Goal: Task Accomplishment & Management: Complete application form

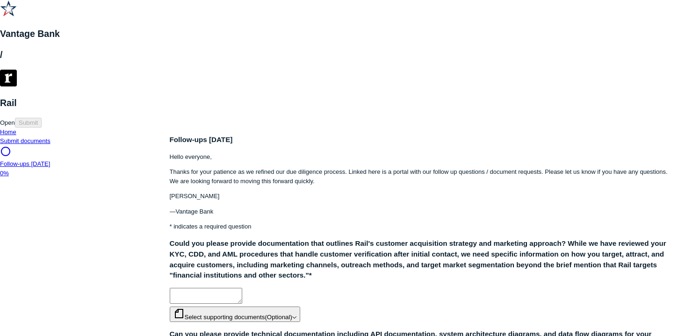
scroll to position [84, 0]
click at [290, 314] on span "Select supporting documents (Optional)" at bounding box center [232, 317] width 119 height 7
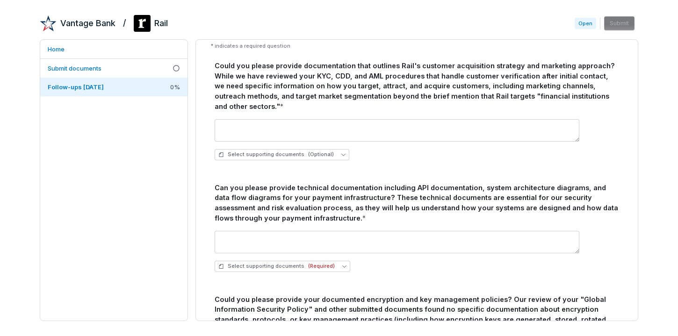
scroll to position [121, 0]
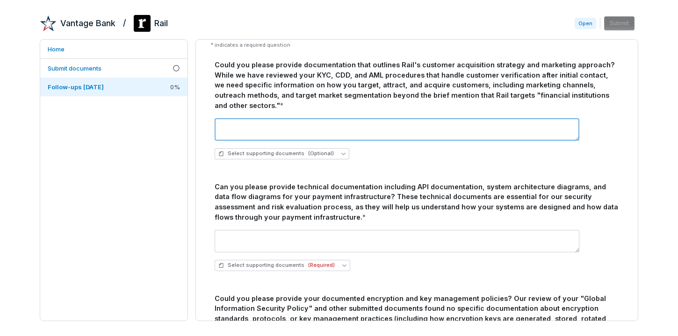
click at [306, 118] on textarea at bounding box center [397, 129] width 365 height 22
paste textarea "**********"
type textarea "********"
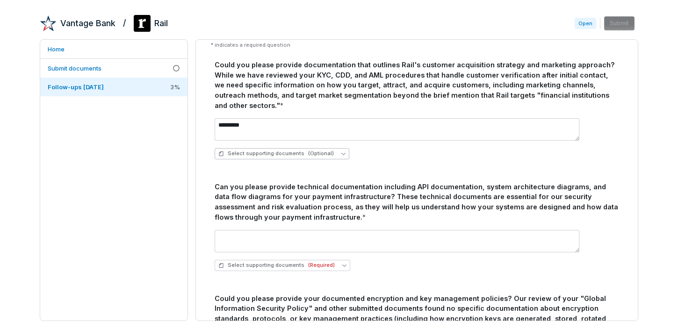
click at [317, 150] on span "(Optional)" at bounding box center [321, 153] width 26 height 7
click at [390, 148] on div "Select supporting documents (Optional)" at bounding box center [417, 153] width 404 height 11
click at [107, 65] on link "Submit documents" at bounding box center [113, 68] width 147 height 19
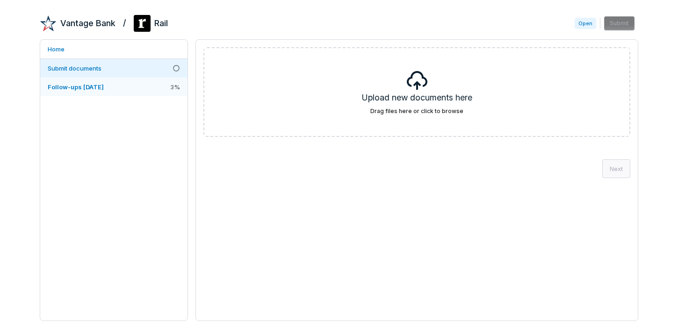
click at [95, 86] on span "Follow-ups [DATE]" at bounding box center [76, 86] width 56 height 7
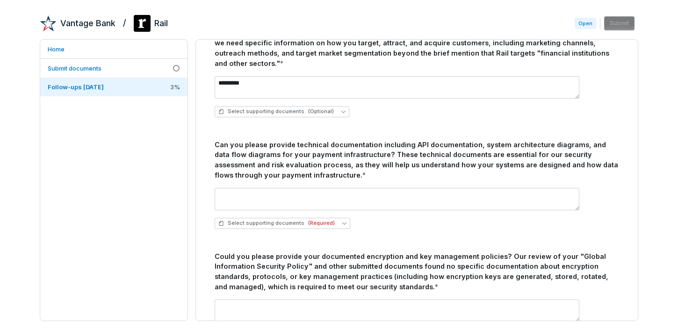
scroll to position [171, 0]
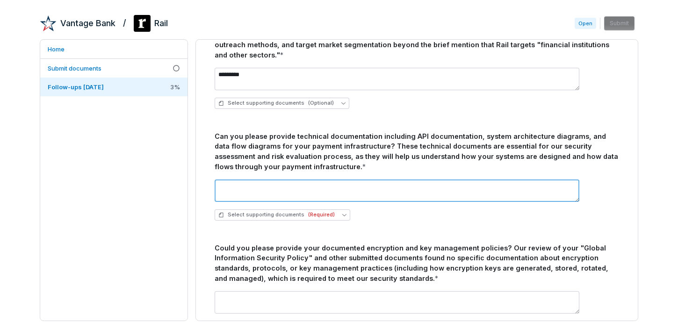
click at [265, 179] on textarea at bounding box center [397, 190] width 365 height 22
paste textarea "**********"
type textarea "**********"
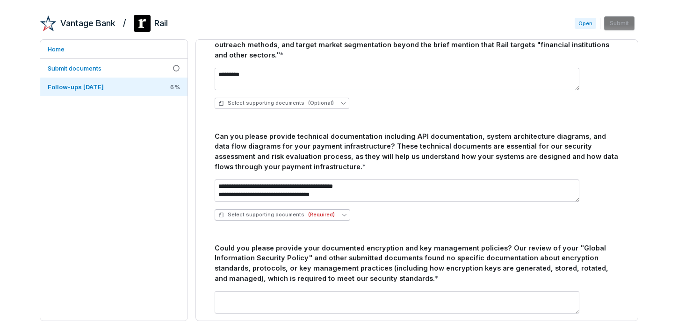
click at [322, 211] on span "(Required)" at bounding box center [321, 214] width 27 height 7
click at [279, 257] on div "Upload new document" at bounding box center [279, 250] width 123 height 15
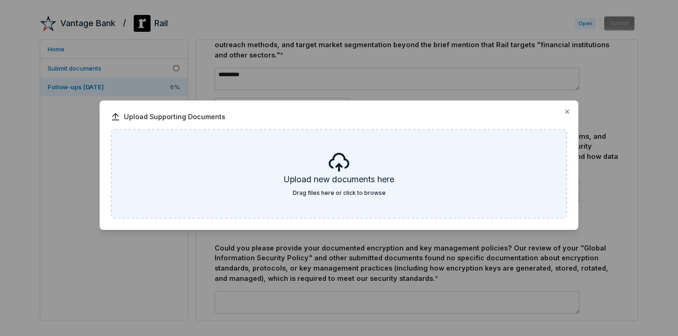
click at [328, 186] on h5 "Upload new documents here" at bounding box center [339, 181] width 110 height 16
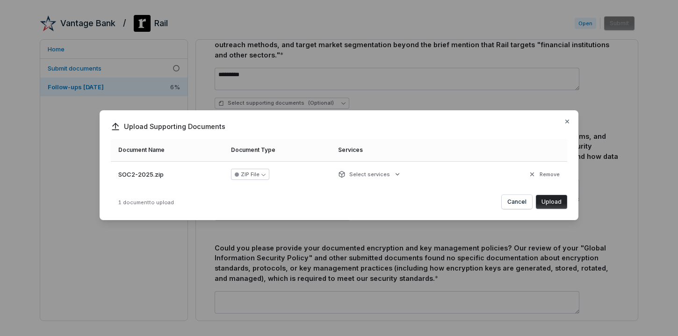
click at [552, 202] on button "Upload" at bounding box center [551, 202] width 31 height 14
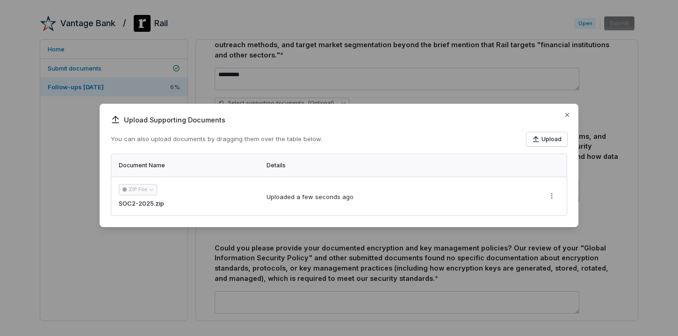
click at [377, 198] on div "Uploaded a few seconds ago" at bounding box center [398, 196] width 265 height 11
click at [550, 140] on button "Upload" at bounding box center [546, 139] width 41 height 14
click at [566, 115] on icon "button" at bounding box center [567, 115] width 4 height 4
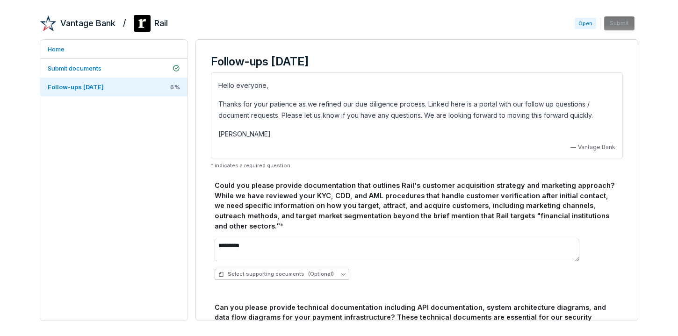
click at [326, 271] on span "(Optional)" at bounding box center [321, 274] width 26 height 7
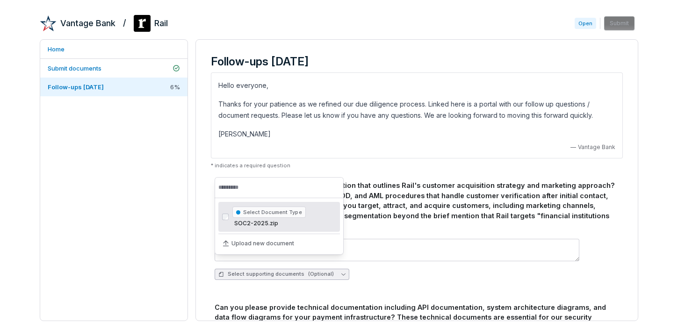
click at [386, 129] on p "[PERSON_NAME]" at bounding box center [416, 134] width 397 height 11
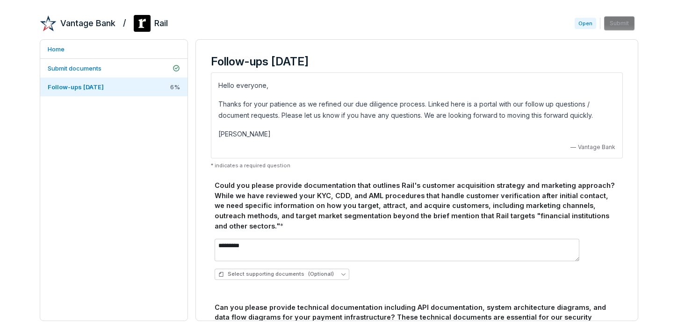
click at [353, 197] on div "Could you please provide documentation that outlines Rail's customer acquisitio…" at bounding box center [417, 205] width 404 height 51
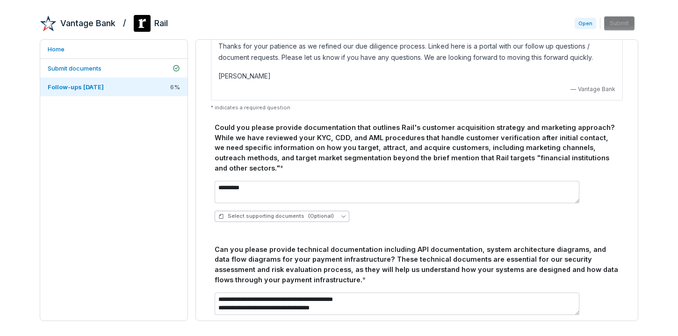
click at [296, 213] on span "Select supporting documents (Optional)" at bounding box center [275, 216] width 115 height 7
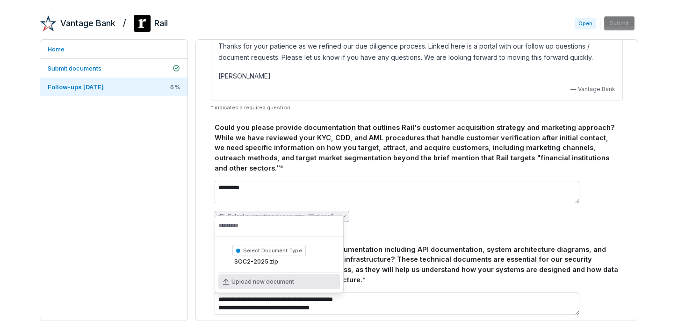
click at [265, 282] on span "Upload new document" at bounding box center [262, 281] width 63 height 7
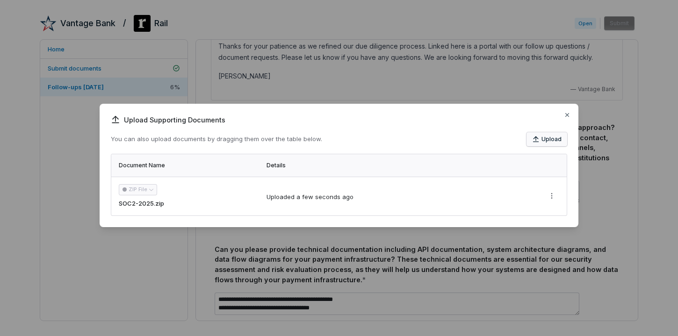
click at [543, 136] on button "Upload" at bounding box center [546, 139] width 41 height 14
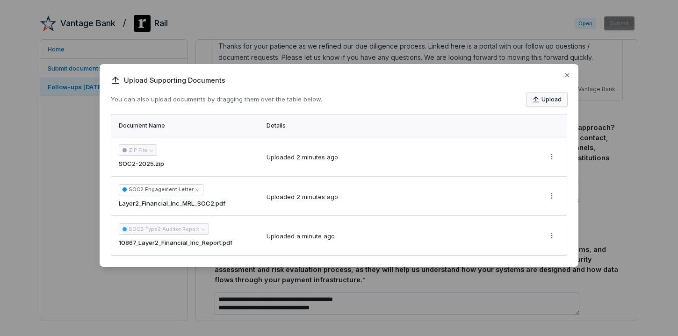
click at [545, 101] on button "Upload" at bounding box center [546, 100] width 41 height 14
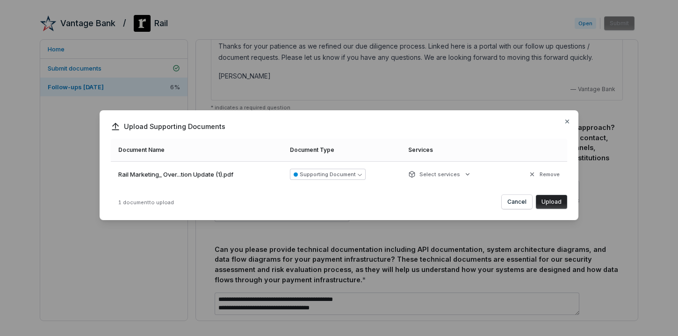
click at [553, 202] on button "Upload" at bounding box center [551, 202] width 31 height 14
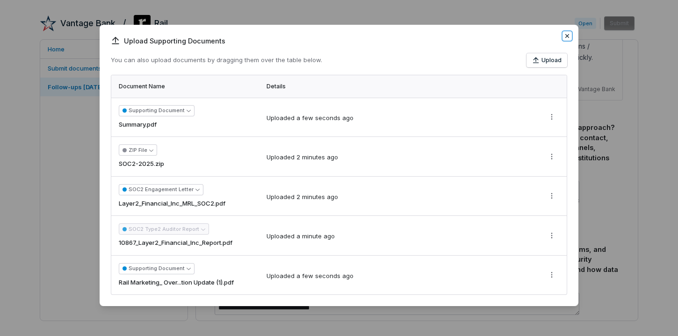
click at [568, 33] on icon "button" at bounding box center [566, 35] width 7 height 7
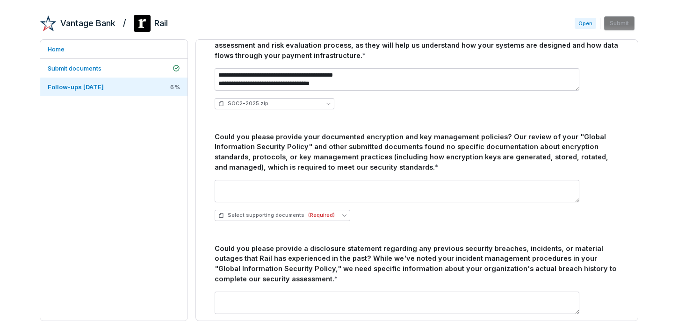
scroll to position [285, 0]
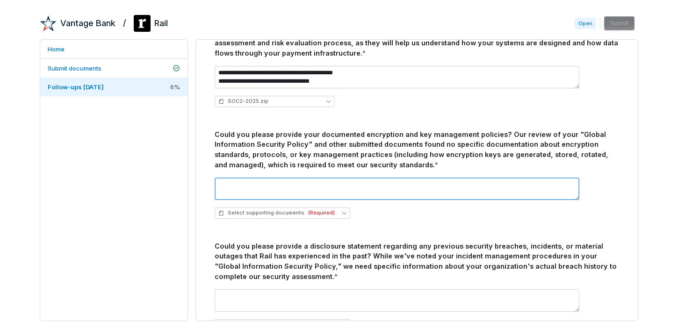
click at [250, 178] on textarea at bounding box center [397, 189] width 365 height 22
paste textarea "**********"
type textarea "**********"
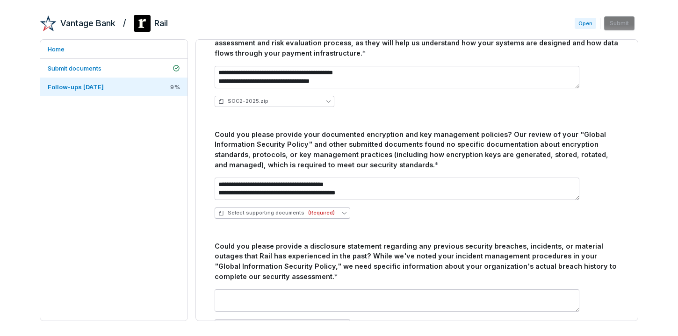
click at [296, 209] on span "Select supporting documents (Required)" at bounding box center [276, 212] width 116 height 7
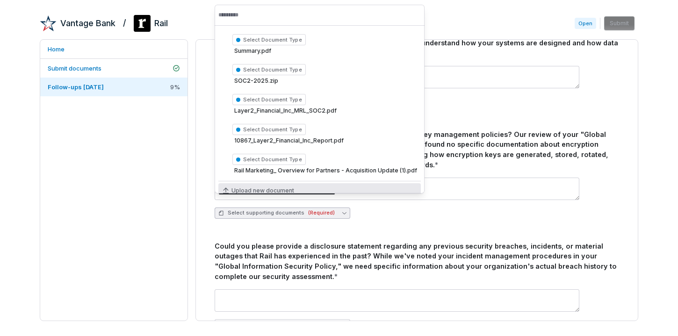
click at [271, 189] on span "Upload new document" at bounding box center [262, 190] width 63 height 7
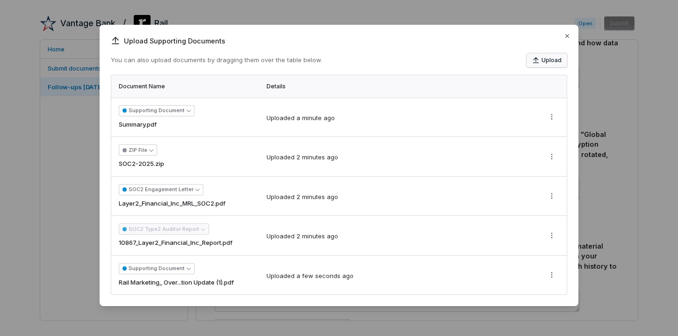
click at [544, 60] on button "Upload" at bounding box center [546, 60] width 41 height 14
click at [535, 62] on icon "button" at bounding box center [535, 60] width 7 height 7
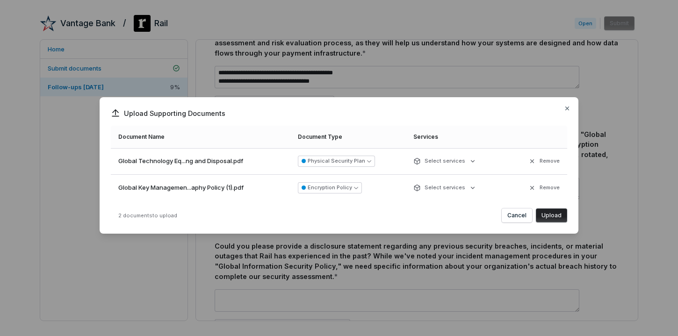
click at [551, 215] on button "Upload" at bounding box center [551, 215] width 31 height 14
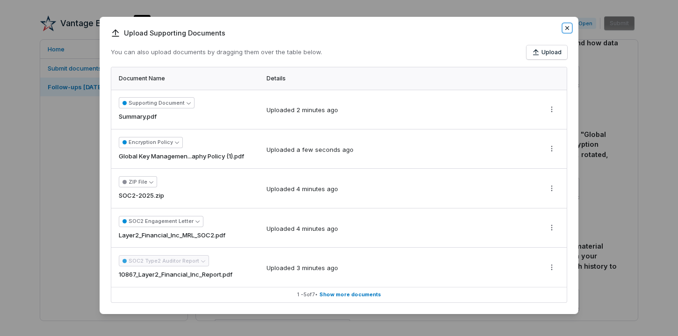
click at [567, 26] on icon "button" at bounding box center [566, 27] width 7 height 7
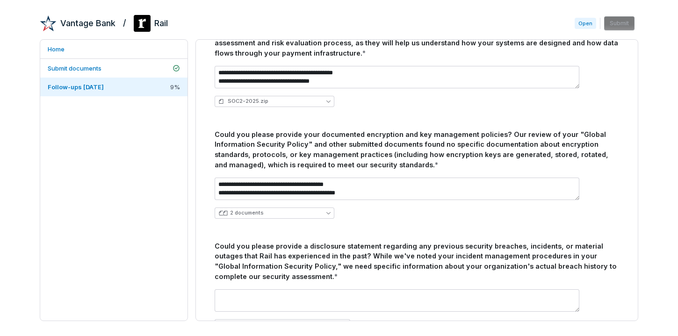
scroll to position [356, 0]
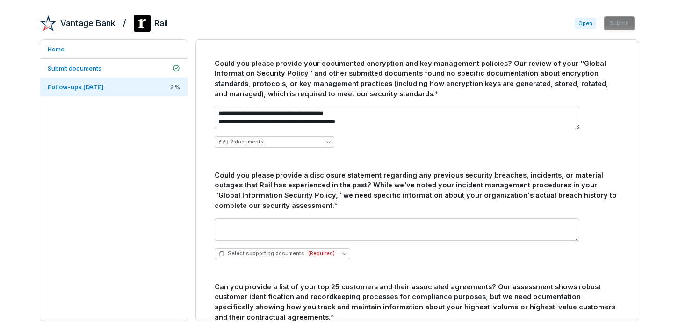
click at [250, 211] on div "Select supporting documents (Required)" at bounding box center [417, 239] width 404 height 56
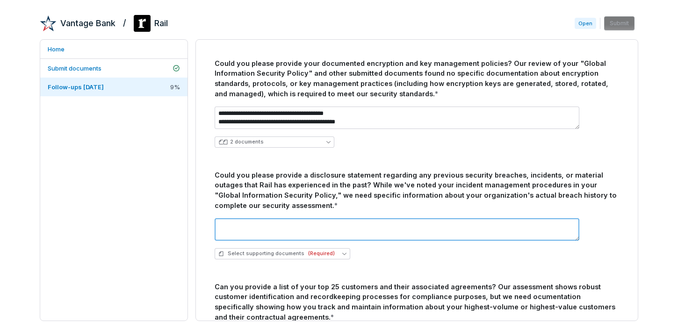
click at [246, 218] on textarea at bounding box center [397, 229] width 365 height 22
paste textarea "**********"
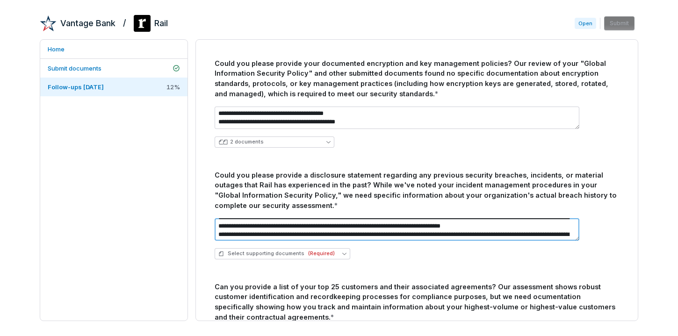
scroll to position [20, 0]
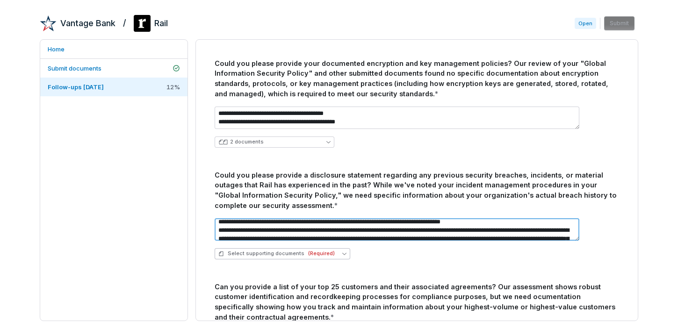
type textarea "**********"
click at [327, 250] on span "(Required)" at bounding box center [321, 253] width 27 height 7
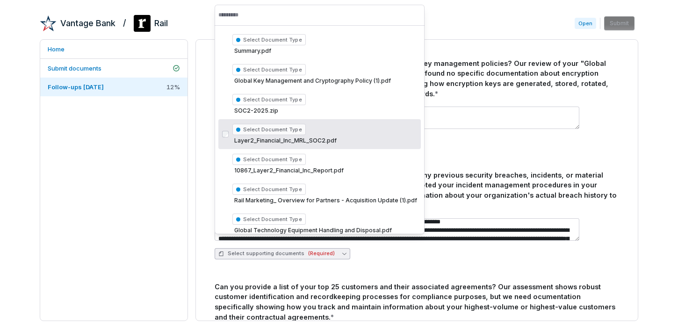
scroll to position [28, 0]
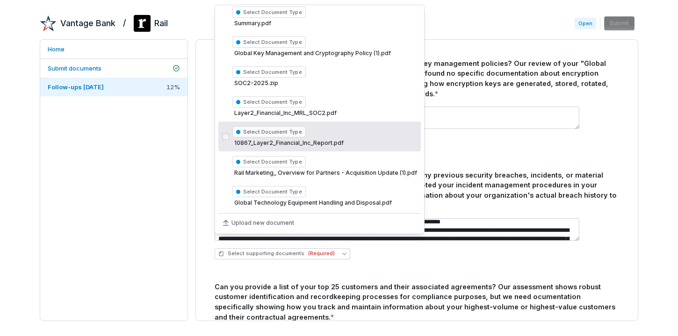
click at [177, 211] on div "Home Submit documents Follow-ups 2025-09-08 12 %" at bounding box center [114, 180] width 148 height 282
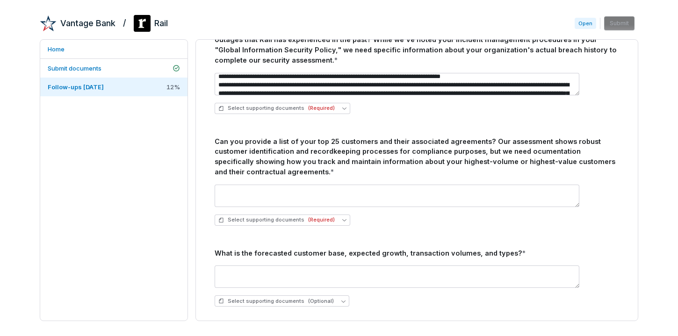
scroll to position [512, 0]
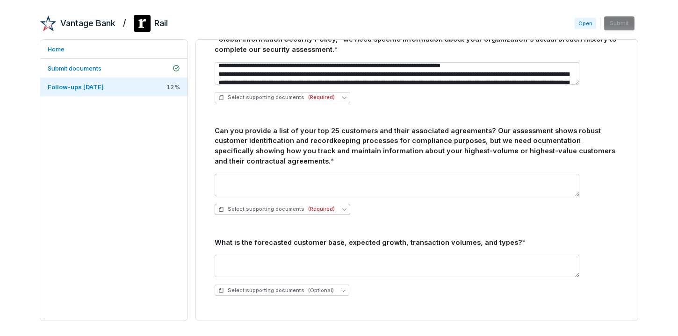
click at [312, 206] on span "(Required)" at bounding box center [321, 209] width 27 height 7
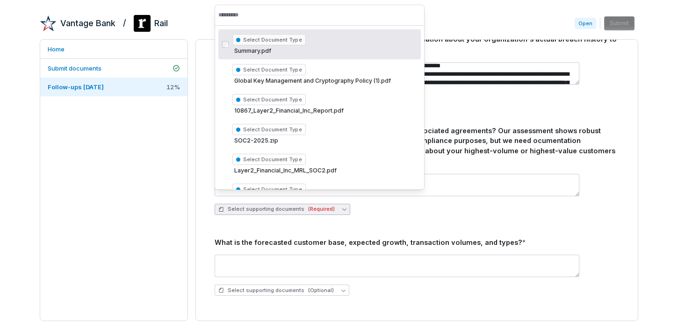
click at [372, 9] on input "text" at bounding box center [319, 15] width 202 height 21
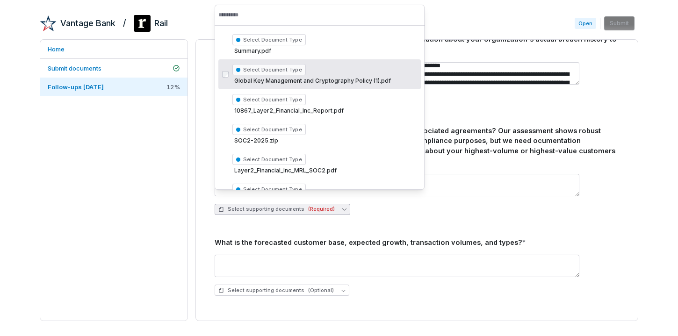
scroll to position [72, 0]
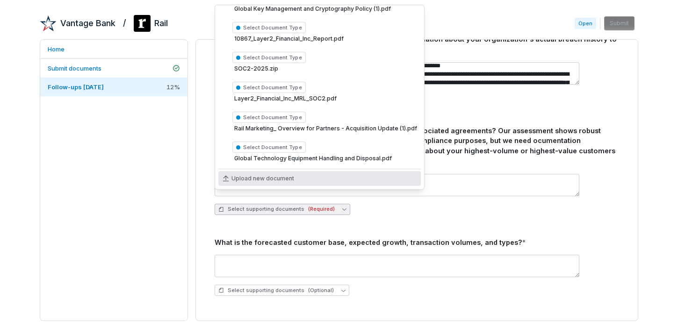
click at [260, 176] on span "Upload new document" at bounding box center [262, 178] width 63 height 7
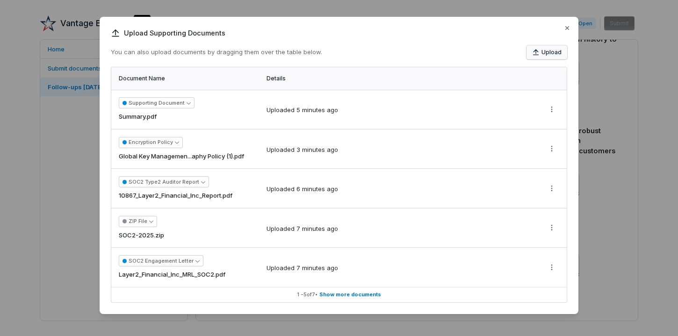
click at [540, 57] on button "Upload" at bounding box center [546, 52] width 41 height 14
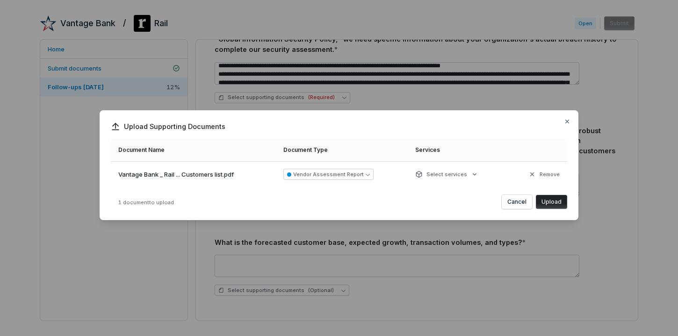
click at [554, 203] on button "Upload" at bounding box center [551, 202] width 31 height 14
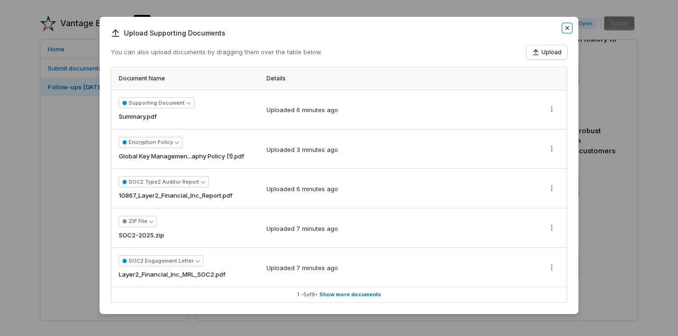
click at [565, 27] on icon "button" at bounding box center [566, 27] width 7 height 7
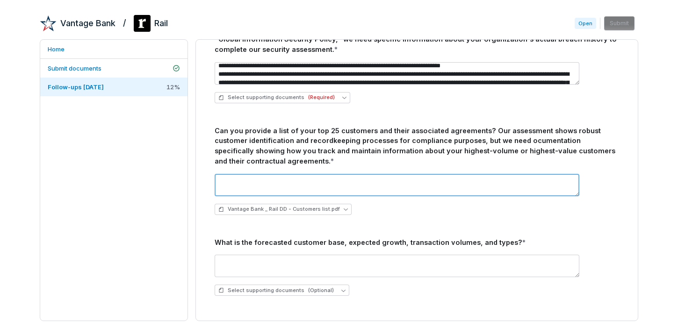
click at [329, 174] on textarea at bounding box center [397, 185] width 365 height 22
type textarea "*********"
click at [517, 137] on div "Can you provide a list of your top 25 customers and their associated agreements…" at bounding box center [417, 146] width 404 height 41
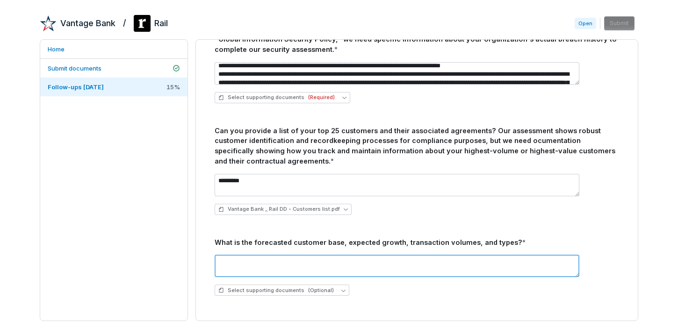
click at [265, 255] on textarea at bounding box center [397, 266] width 365 height 22
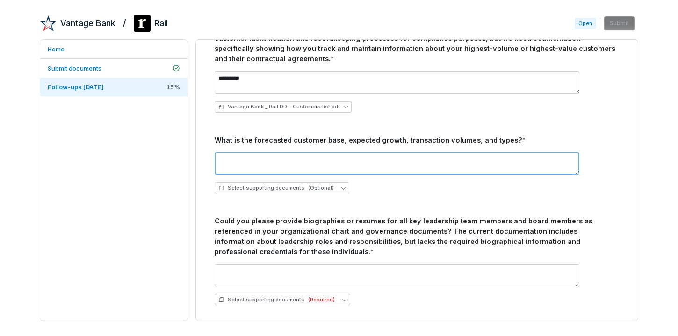
scroll to position [622, 0]
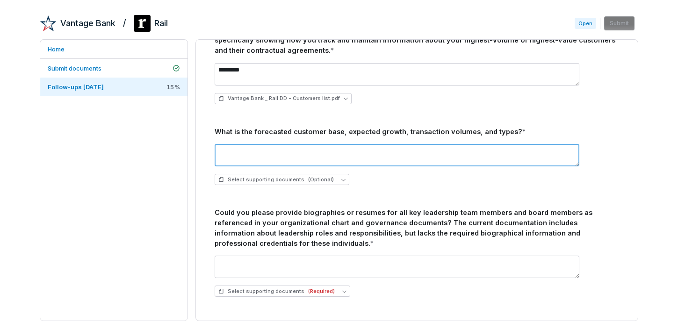
paste textarea "**********"
type textarea "**********"
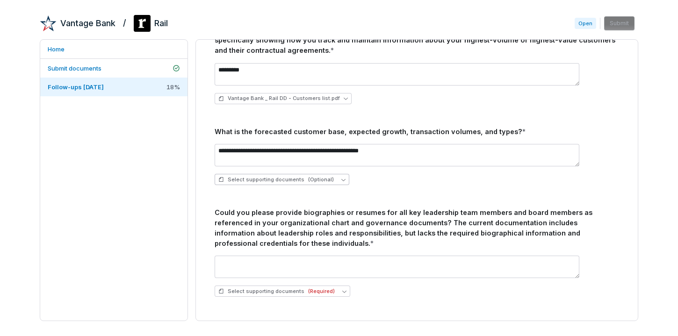
click at [308, 176] on span "(Optional)" at bounding box center [321, 179] width 26 height 7
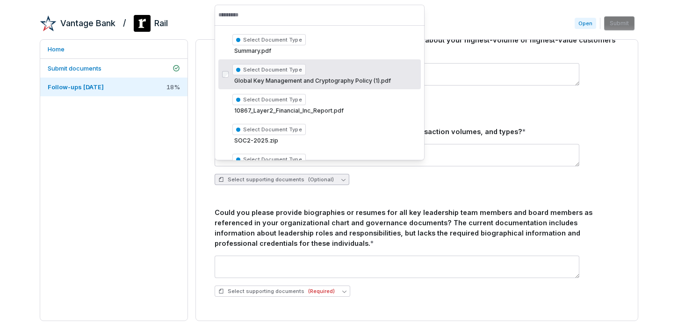
scroll to position [131, 0]
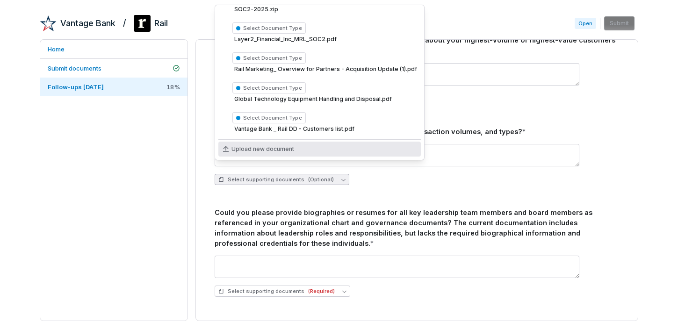
click at [260, 148] on span "Upload new document" at bounding box center [262, 148] width 63 height 7
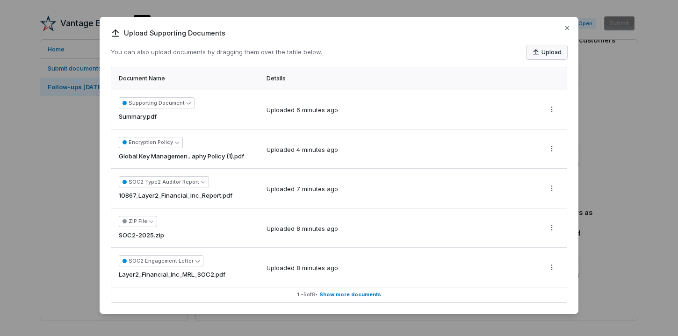
click at [530, 53] on button "Upload" at bounding box center [546, 52] width 41 height 14
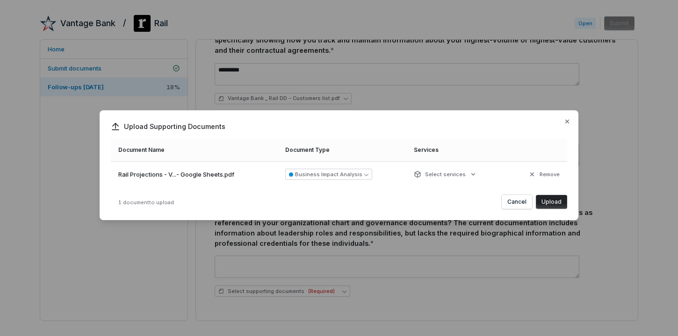
click at [549, 201] on button "Upload" at bounding box center [551, 202] width 31 height 14
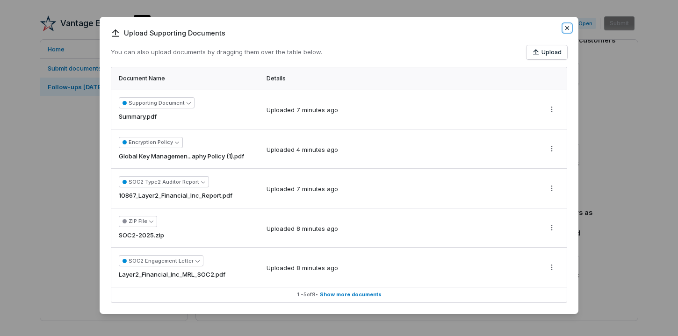
click at [566, 27] on icon "button" at bounding box center [566, 27] width 7 height 7
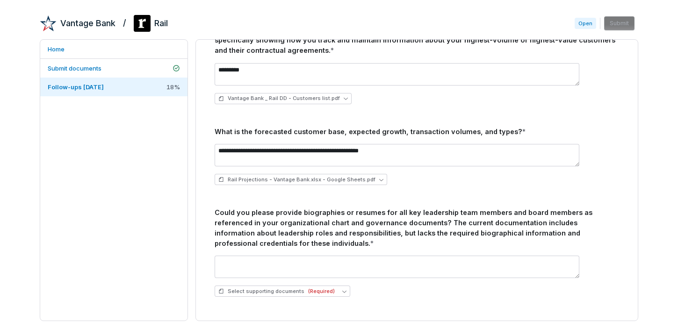
click at [215, 207] on div "Could you please provide biographies or resumes for all key leadership team mem…" at bounding box center [417, 227] width 404 height 41
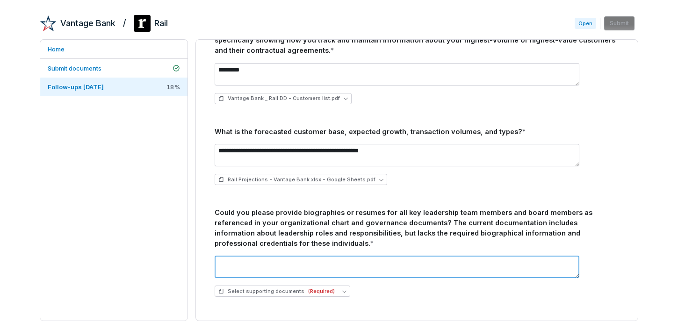
click at [237, 257] on textarea at bounding box center [397, 267] width 365 height 22
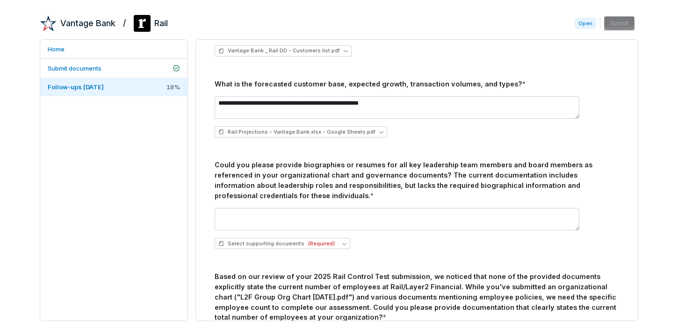
click at [263, 184] on div "Could you please provide biographies or resumes for all key leadership team mem…" at bounding box center [417, 180] width 404 height 41
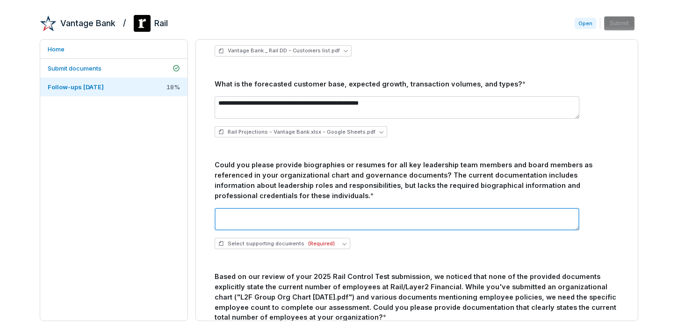
click at [254, 208] on textarea at bounding box center [397, 219] width 365 height 22
paste textarea "**********"
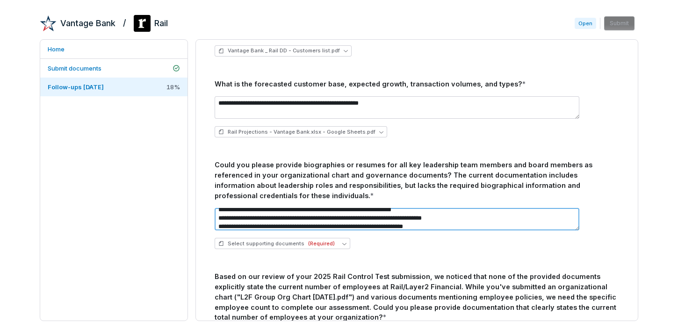
scroll to position [59, 0]
type textarea "**********"
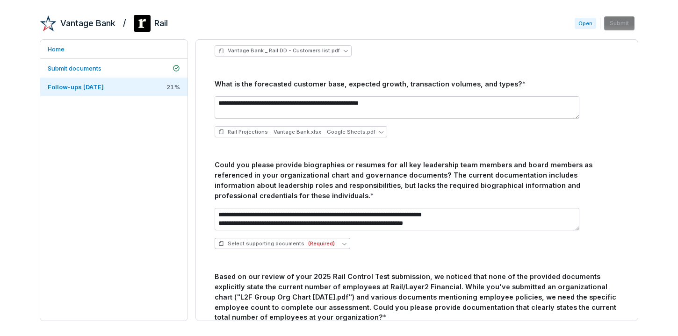
click at [317, 240] on span "(Required)" at bounding box center [321, 243] width 27 height 7
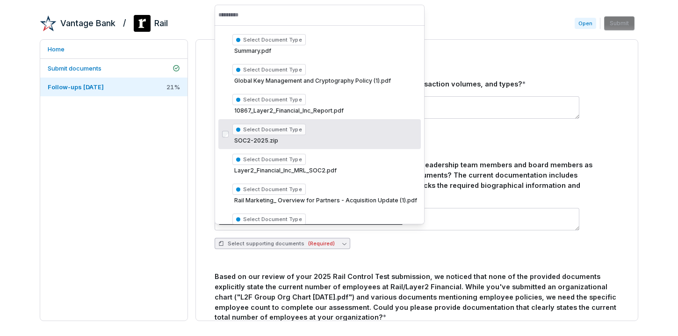
scroll to position [97, 0]
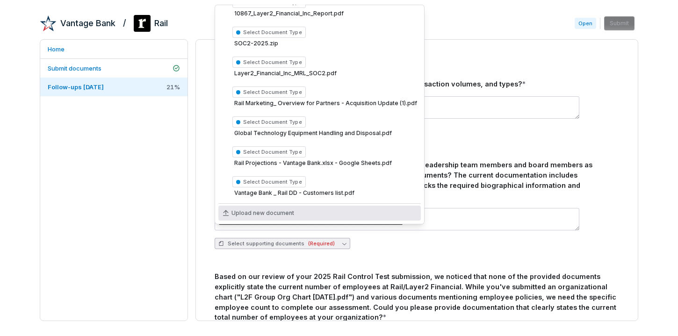
click at [276, 215] on span "Upload new document" at bounding box center [262, 212] width 63 height 7
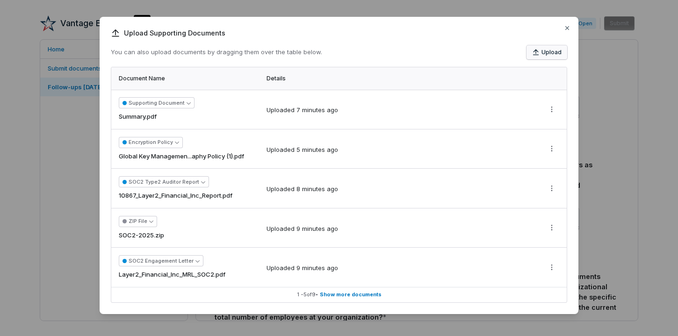
click at [547, 51] on button "Upload" at bounding box center [546, 52] width 41 height 14
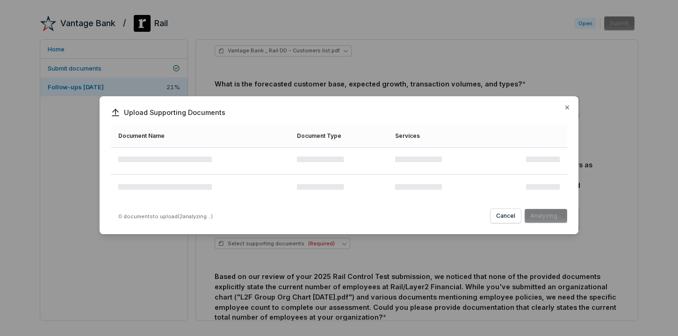
click at [502, 107] on div "Upload Supporting Documents Document Name Document Type Services 0 documents to…" at bounding box center [339, 165] width 479 height 138
click at [518, 96] on div "Upload Supporting Documents Document Name Document Type Services 0 documents to…" at bounding box center [339, 167] width 678 height 173
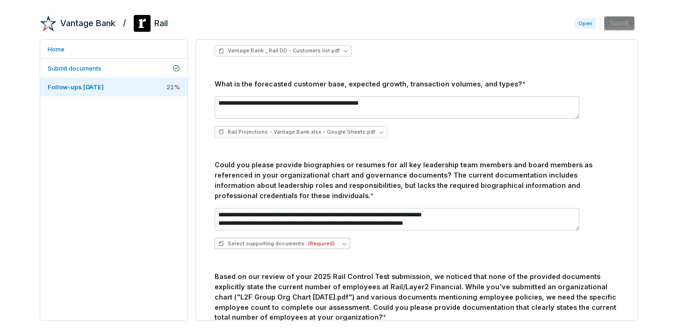
click at [309, 240] on span "(Required)" at bounding box center [321, 243] width 27 height 7
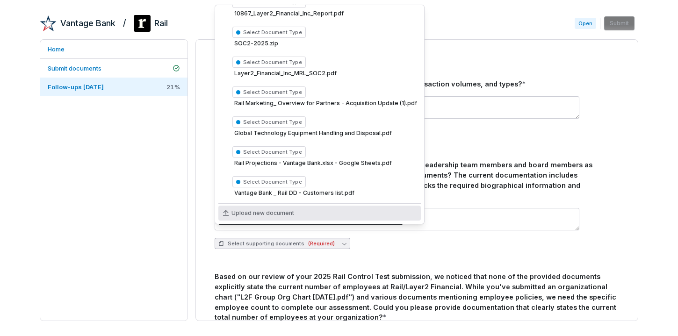
click at [276, 213] on span "Upload new document" at bounding box center [262, 212] width 63 height 7
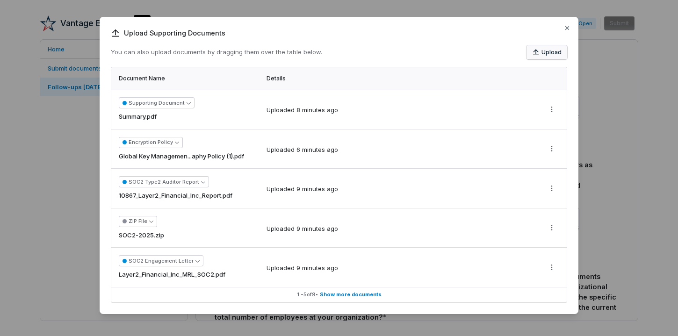
click at [535, 56] on button "Upload" at bounding box center [546, 52] width 41 height 14
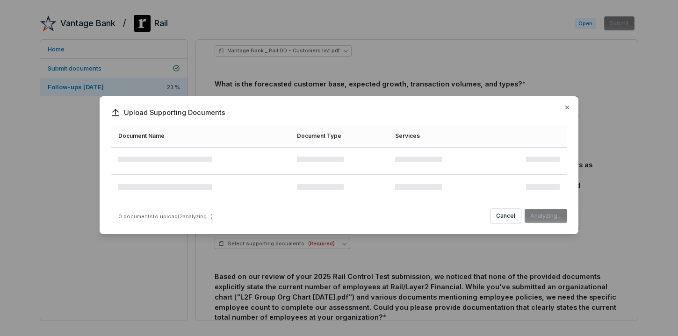
click at [542, 219] on div "Cancel Analyzing..." at bounding box center [528, 216] width 77 height 14
click at [559, 216] on div "Cancel Analyzing..." at bounding box center [528, 216] width 77 height 14
click at [542, 220] on div "Cancel Analyzing..." at bounding box center [528, 216] width 77 height 14
click at [549, 217] on div "Cancel Analyzing..." at bounding box center [528, 216] width 77 height 14
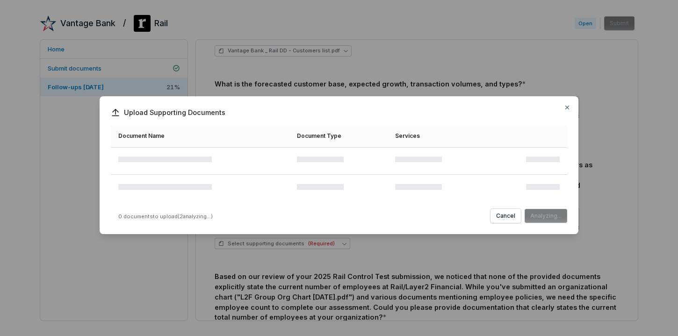
click at [542, 215] on div "Cancel Analyzing..." at bounding box center [528, 216] width 77 height 14
click at [566, 109] on icon "button" at bounding box center [566, 107] width 7 height 7
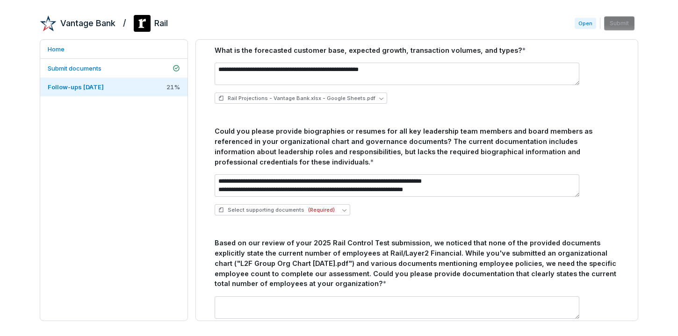
scroll to position [703, 0]
click at [586, 27] on span "Open" at bounding box center [584, 23] width 21 height 11
click at [561, 127] on div "Could you please provide biographies or resumes for all key leadership team mem…" at bounding box center [417, 147] width 404 height 41
click at [341, 205] on button "Select supporting documents (Required)" at bounding box center [283, 210] width 136 height 11
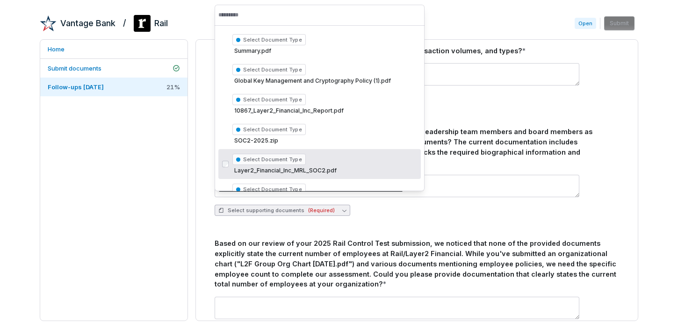
scroll to position [130, 0]
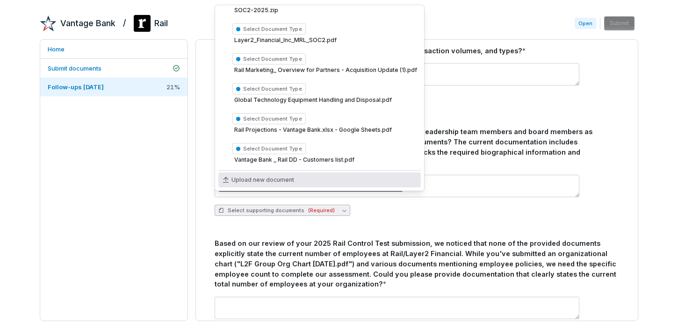
click at [265, 181] on span "Upload new document" at bounding box center [262, 179] width 63 height 7
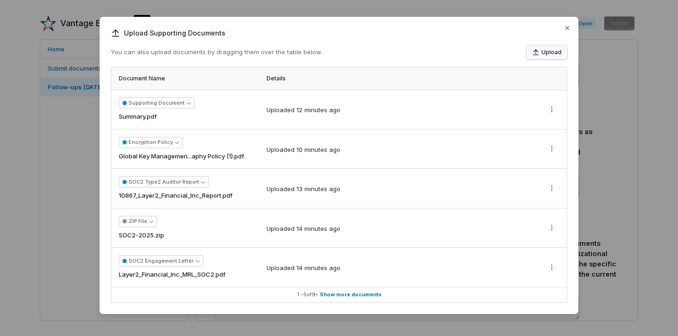
click at [539, 50] on icon "button" at bounding box center [535, 52] width 7 height 7
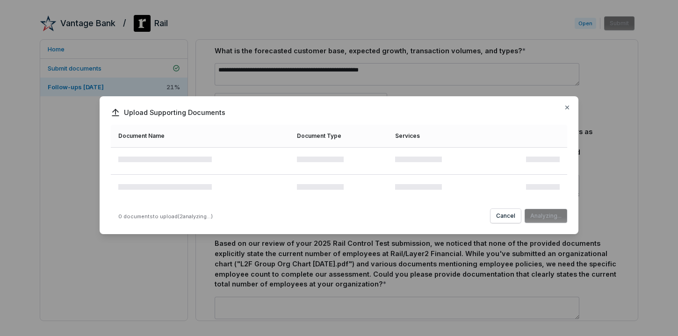
click at [547, 221] on div "Cancel Analyzing..." at bounding box center [528, 216] width 77 height 14
click at [567, 107] on icon "button" at bounding box center [567, 108] width 4 height 4
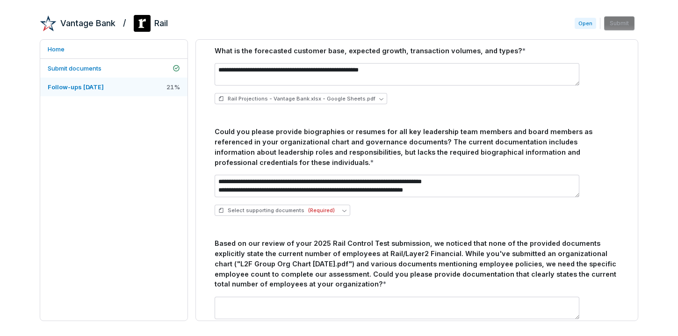
click at [167, 92] on link "Follow-ups 2025-09-08 21 %" at bounding box center [113, 87] width 147 height 19
click at [129, 86] on link "Follow-ups 2025-09-08 21 %" at bounding box center [113, 87] width 147 height 19
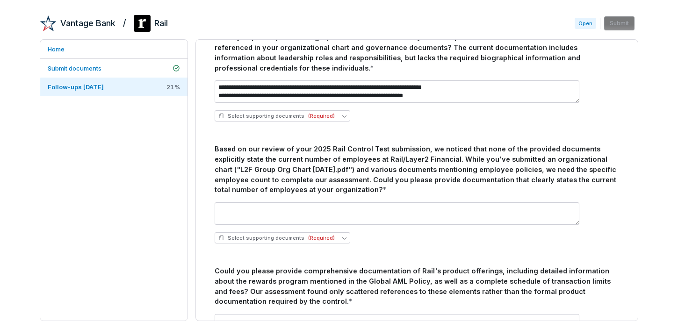
scroll to position [814, 0]
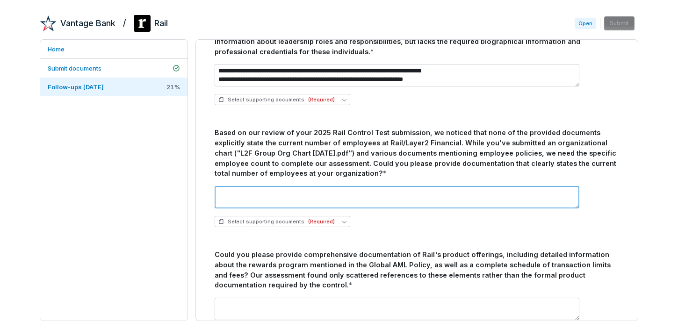
click at [275, 186] on textarea at bounding box center [397, 197] width 365 height 22
paste textarea "**********"
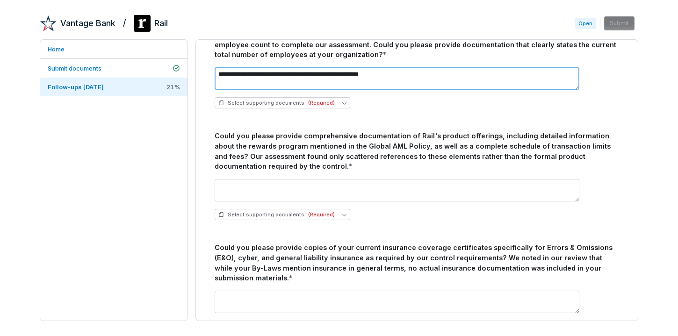
scroll to position [941, 0]
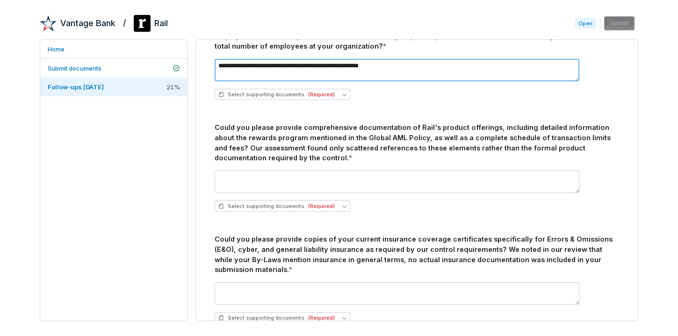
type textarea "**********"
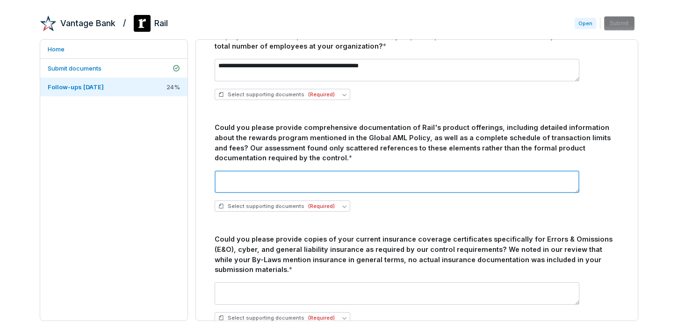
click at [284, 171] on textarea at bounding box center [397, 182] width 365 height 22
paste textarea "**********"
type textarea "**********"
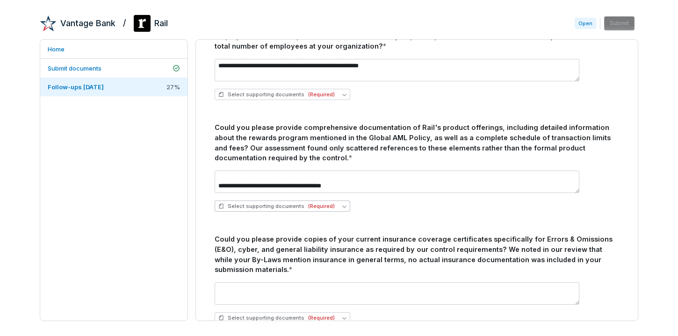
click at [328, 203] on span "(Required)" at bounding box center [321, 206] width 27 height 7
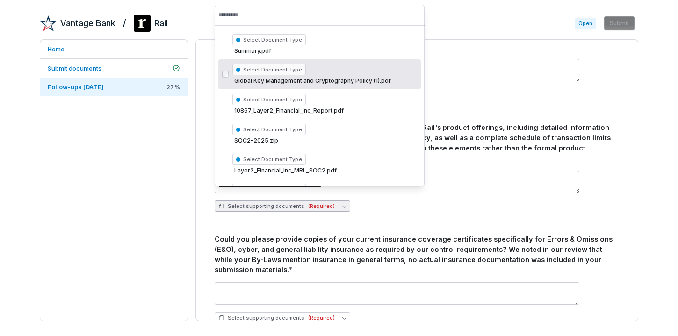
scroll to position [135, 0]
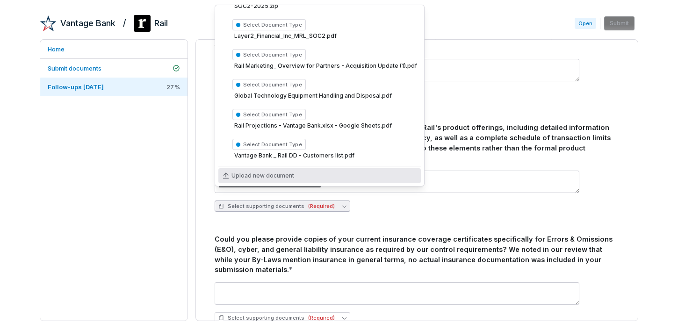
click at [263, 177] on span "Upload new document" at bounding box center [262, 175] width 63 height 7
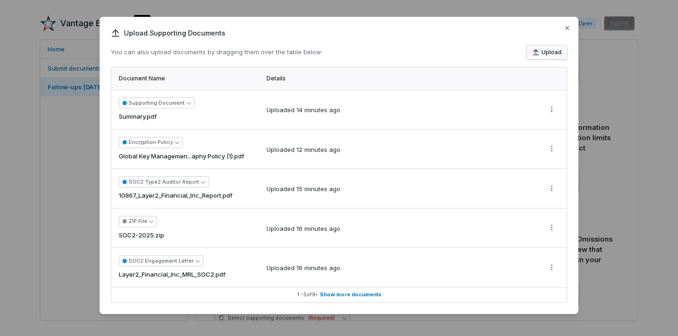
click at [538, 54] on icon "button" at bounding box center [535, 52] width 7 height 7
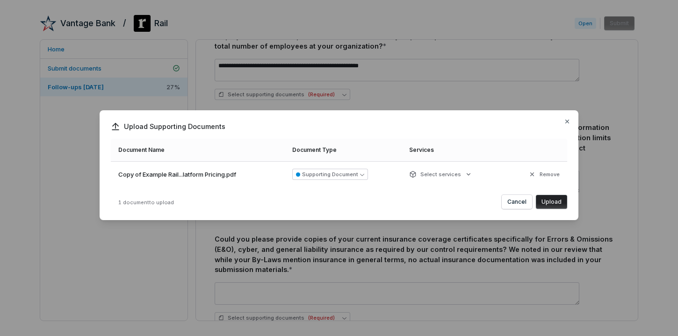
click at [547, 203] on button "Upload" at bounding box center [551, 202] width 31 height 14
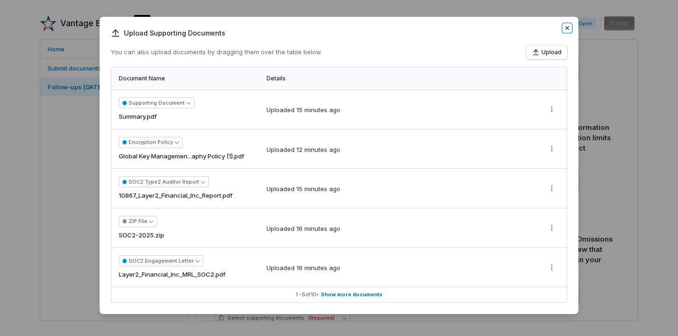
click at [565, 28] on icon "button" at bounding box center [566, 27] width 7 height 7
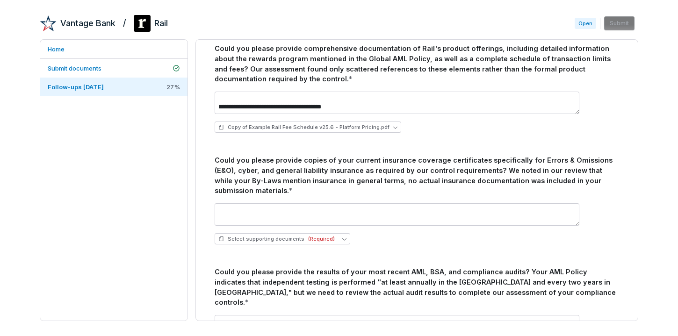
scroll to position [1021, 0]
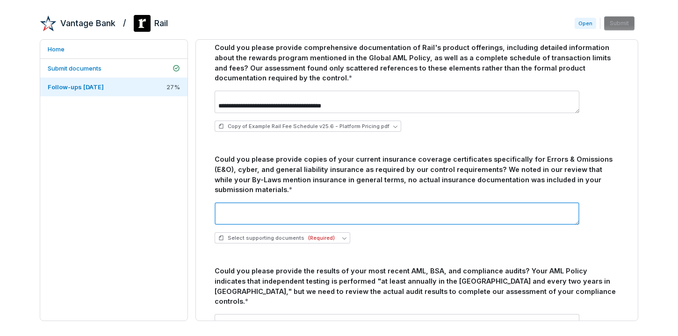
click at [355, 202] on textarea at bounding box center [397, 213] width 365 height 22
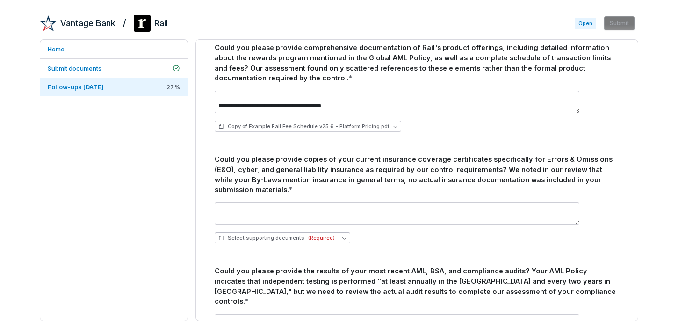
click at [321, 235] on span "(Required)" at bounding box center [321, 238] width 27 height 7
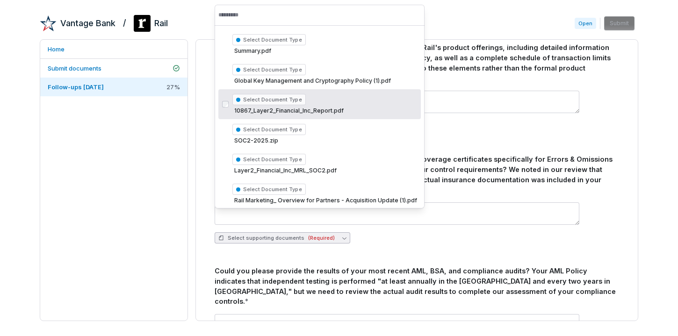
scroll to position [143, 0]
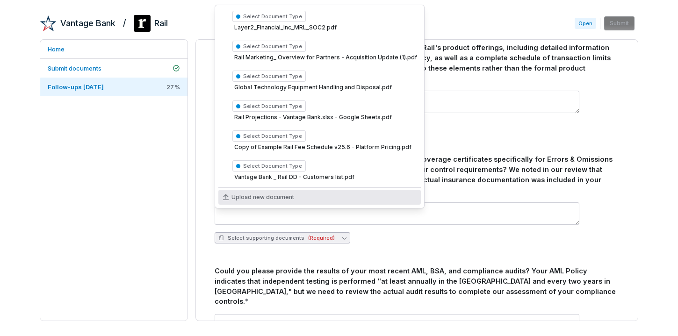
click at [273, 192] on div "Upload new document" at bounding box center [319, 197] width 202 height 15
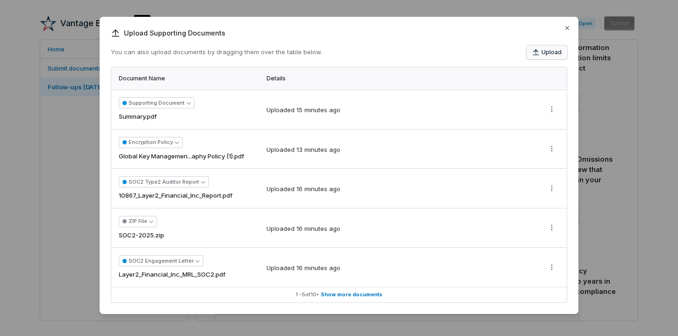
click at [540, 55] on button "Upload" at bounding box center [546, 52] width 41 height 14
click at [563, 28] on icon "button" at bounding box center [566, 27] width 7 height 7
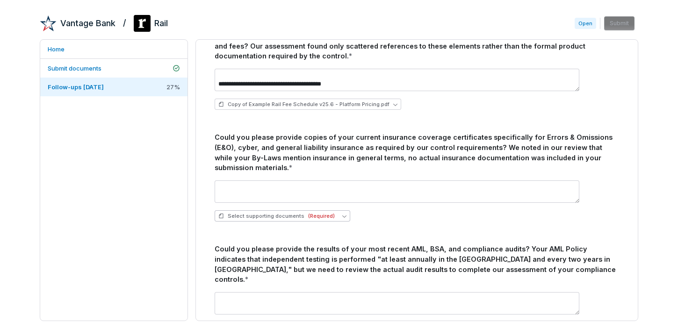
scroll to position [1048, 0]
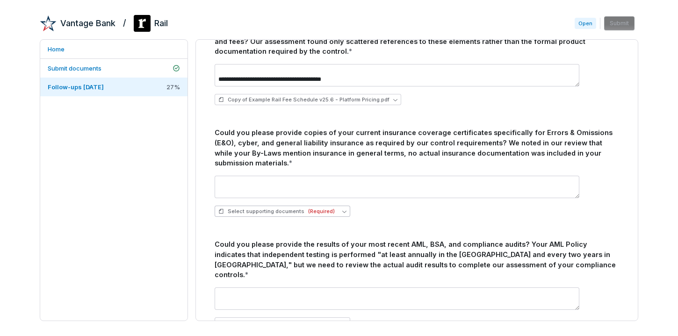
click at [308, 208] on span "(Required)" at bounding box center [321, 211] width 27 height 7
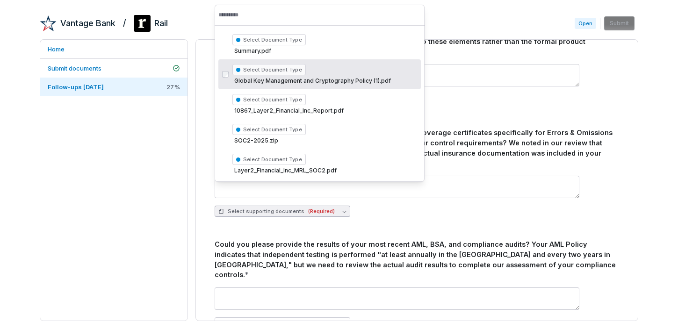
scroll to position [170, 0]
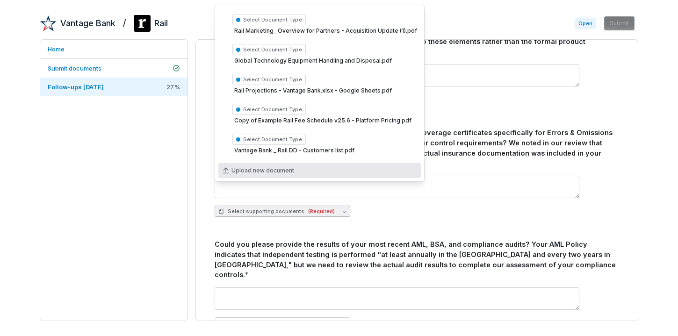
click at [272, 171] on span "Upload new document" at bounding box center [262, 170] width 63 height 7
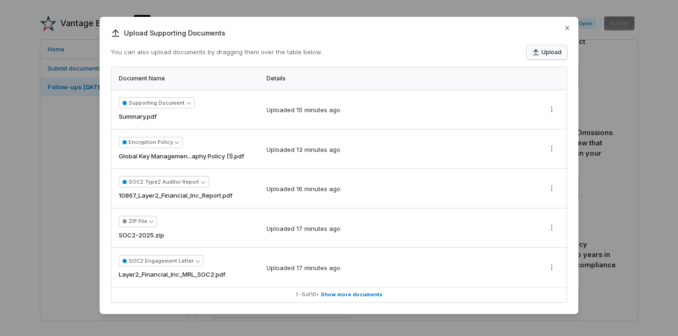
click at [551, 50] on button "Upload" at bounding box center [546, 52] width 41 height 14
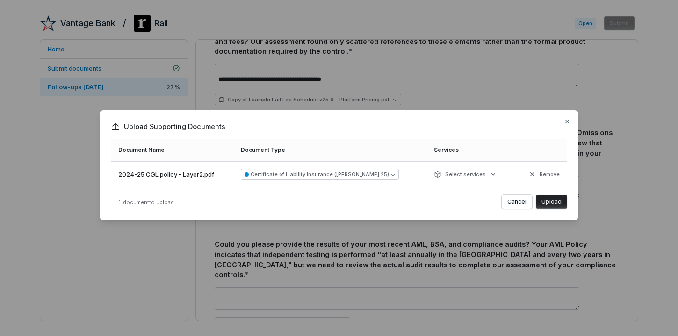
click at [554, 201] on button "Upload" at bounding box center [551, 202] width 31 height 14
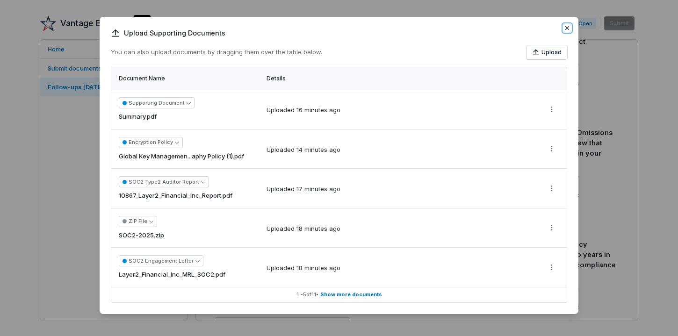
click at [566, 28] on icon "button" at bounding box center [567, 28] width 4 height 4
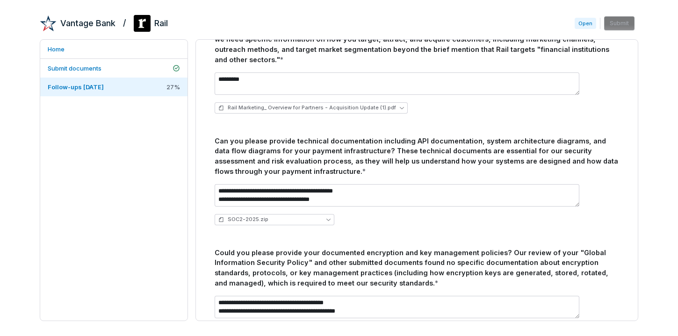
scroll to position [0, 0]
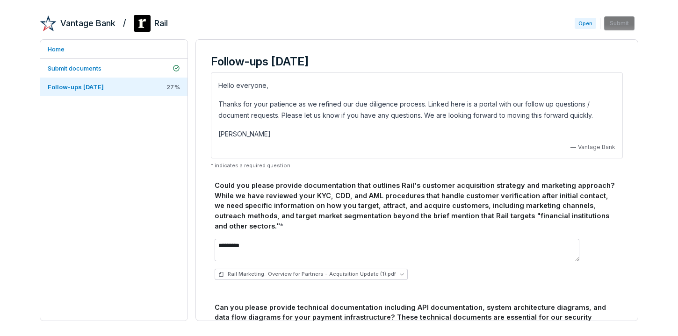
drag, startPoint x: 337, startPoint y: 59, endPoint x: 212, endPoint y: 63, distance: 125.3
click at [212, 63] on h3 "Follow-ups [DATE]" at bounding box center [417, 62] width 412 height 14
copy h3 "Follow-ups [DATE]"
